Goal: Task Accomplishment & Management: Use online tool/utility

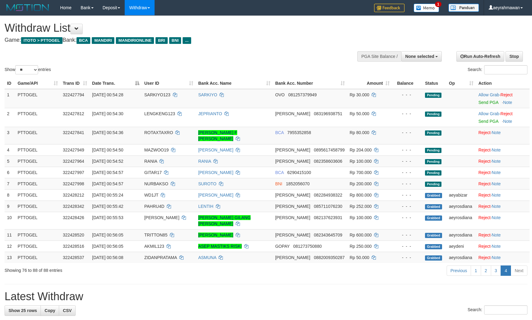
select select
select select "**"
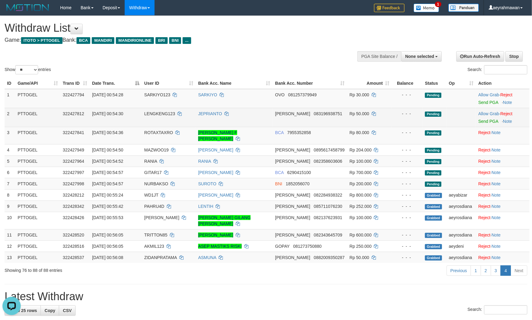
click at [481, 108] on td "Allow Grab · Reject Send PGA · Note" at bounding box center [503, 117] width 54 height 19
click at [482, 111] on link "Allow Grab" at bounding box center [488, 113] width 21 height 5
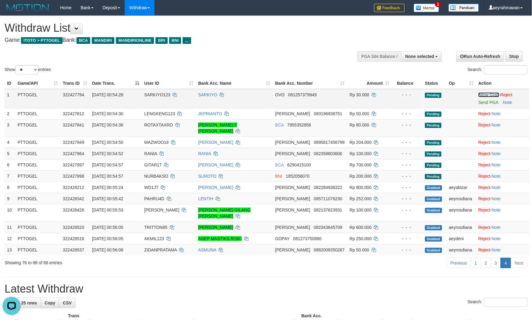
click at [485, 94] on link "Allow Grab" at bounding box center [488, 94] width 21 height 5
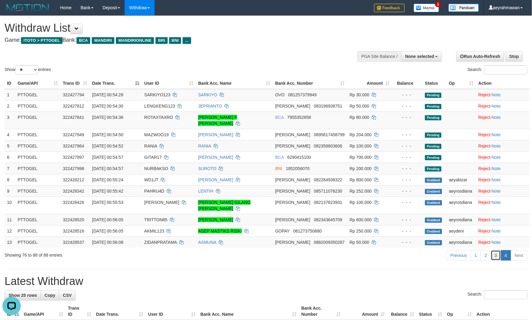
click at [494, 250] on link "3" at bounding box center [496, 255] width 10 height 10
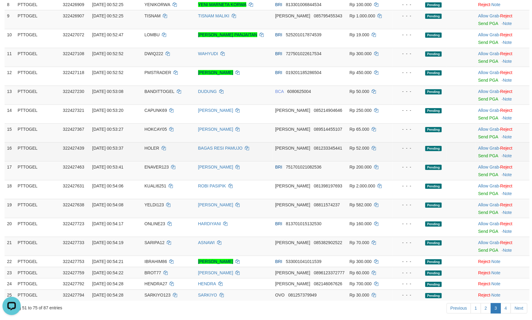
scroll to position [179, 0]
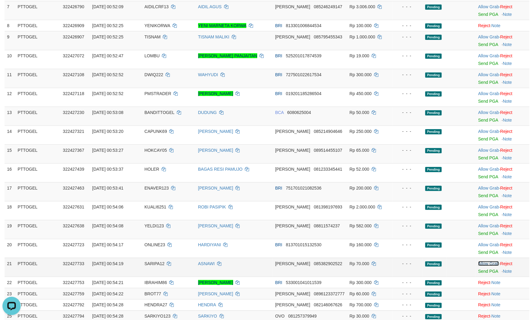
click at [480, 261] on link "Allow Grab" at bounding box center [488, 263] width 21 height 5
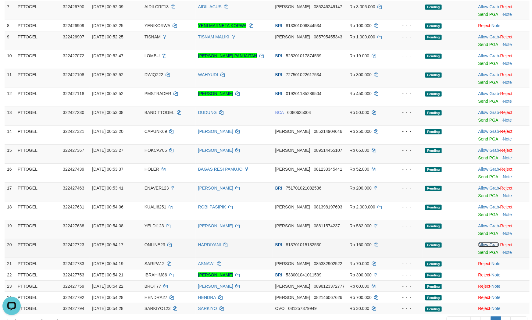
click at [482, 243] on link "Allow Grab" at bounding box center [488, 244] width 21 height 5
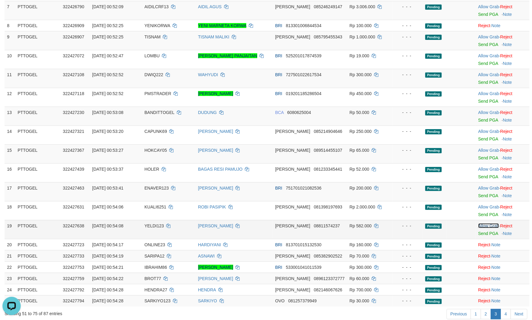
click at [483, 227] on link "Allow Grab" at bounding box center [488, 225] width 21 height 5
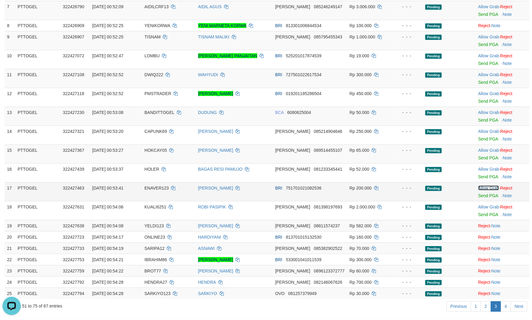
click at [485, 187] on link "Allow Grab" at bounding box center [488, 188] width 21 height 5
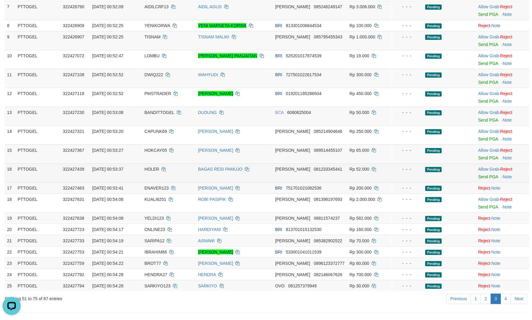
click at [482, 172] on div at bounding box center [502, 173] width 49 height 2
click at [485, 169] on link "Allow Grab" at bounding box center [488, 169] width 21 height 5
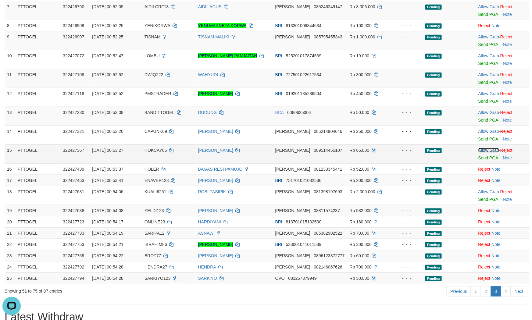
click at [485, 151] on link "Allow Grab" at bounding box center [488, 150] width 21 height 5
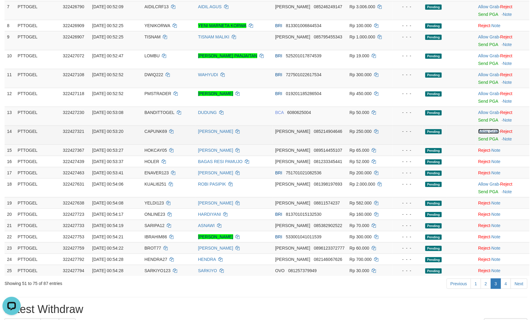
click at [483, 129] on link "Allow Grab" at bounding box center [488, 131] width 21 height 5
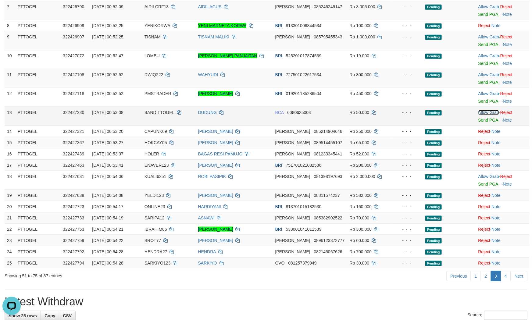
click at [485, 113] on link "Allow Grab" at bounding box center [488, 112] width 21 height 5
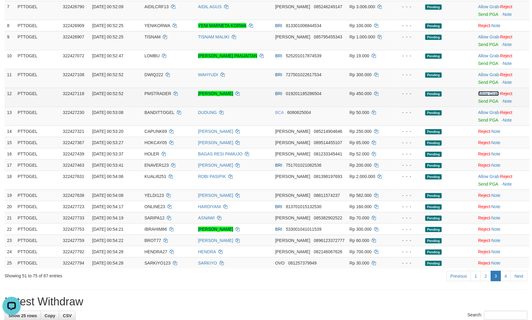
click at [484, 91] on link "Allow Grab" at bounding box center [488, 93] width 21 height 5
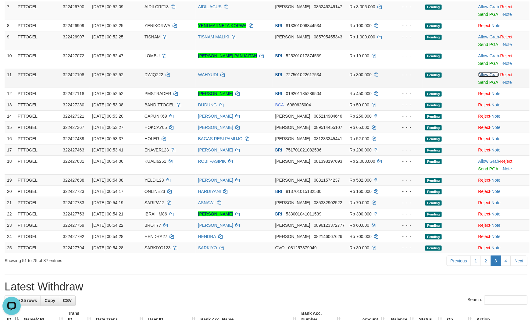
click at [486, 74] on link "Allow Grab" at bounding box center [488, 74] width 21 height 5
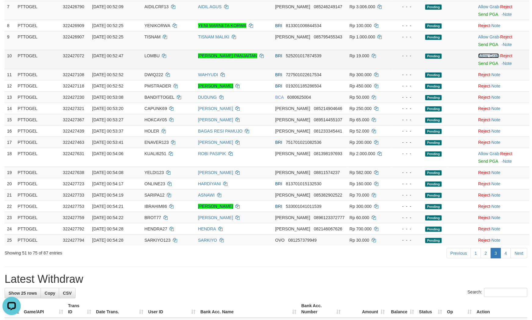
click at [488, 54] on link "Allow Grab" at bounding box center [488, 55] width 21 height 5
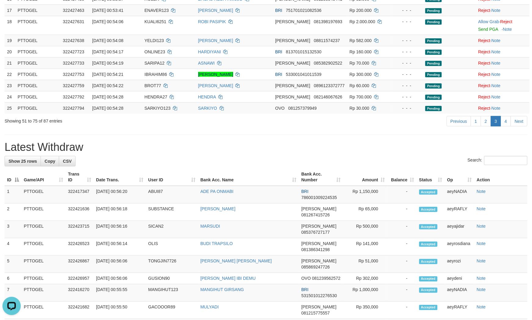
scroll to position [246, 0]
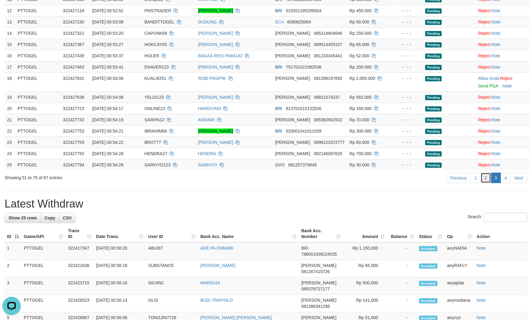
click at [490, 175] on link "2" at bounding box center [486, 178] width 10 height 10
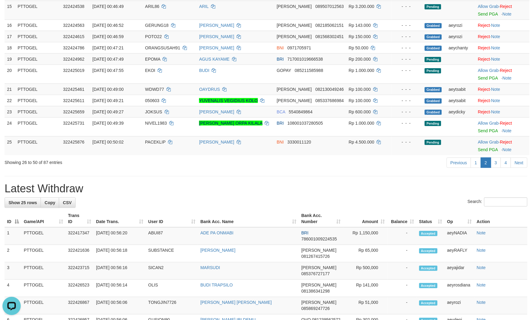
scroll to position [111, 0]
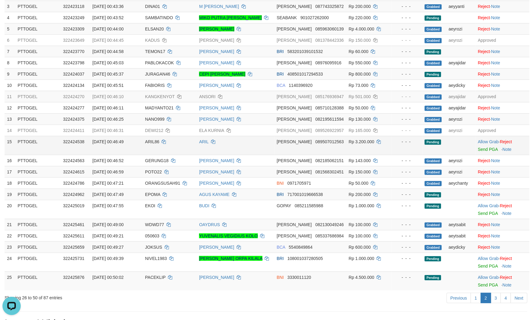
drag, startPoint x: 373, startPoint y: 294, endPoint x: 382, endPoint y: 147, distance: 146.9
click at [373, 293] on div "Previous 1 2 3 4 Next" at bounding box center [376, 298] width 301 height 13
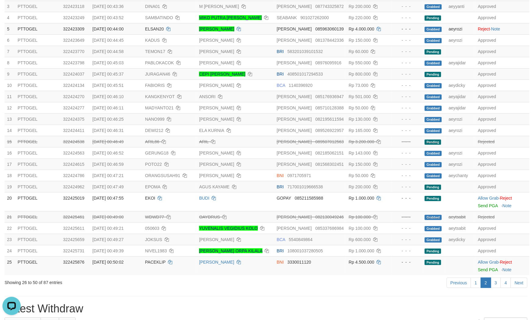
click at [309, 286] on div "Previous 1 2 3 4 Next" at bounding box center [376, 283] width 301 height 13
